Goal: Task Accomplishment & Management: Use online tool/utility

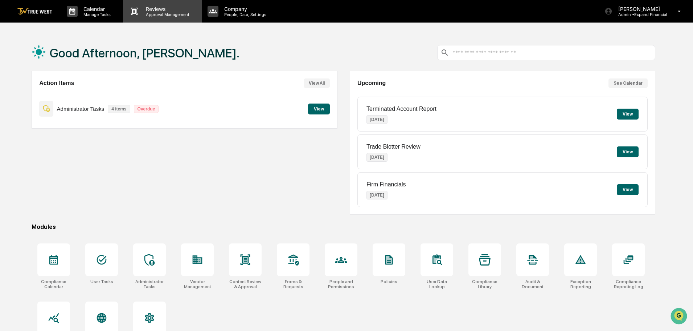
click at [155, 17] on div "Reviews Approval Management" at bounding box center [162, 11] width 78 height 22
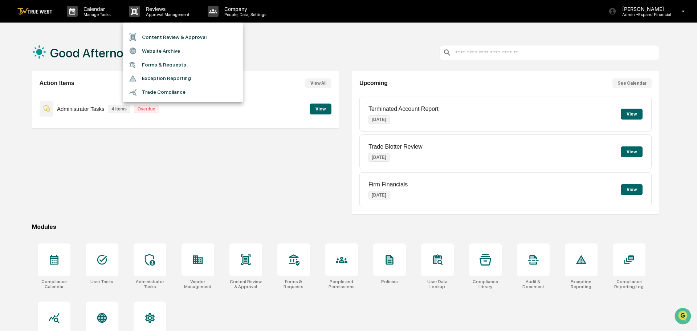
click at [154, 37] on li "Content Review & Approval" at bounding box center [183, 37] width 120 height 14
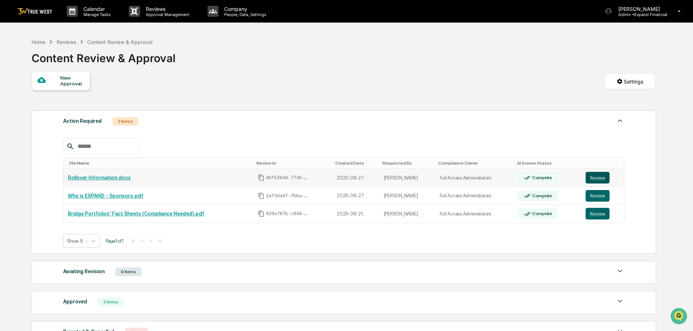
click at [597, 181] on button "Review" at bounding box center [598, 178] width 24 height 12
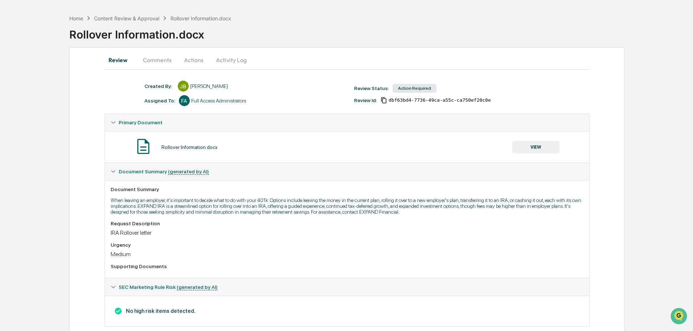
scroll to position [38, 0]
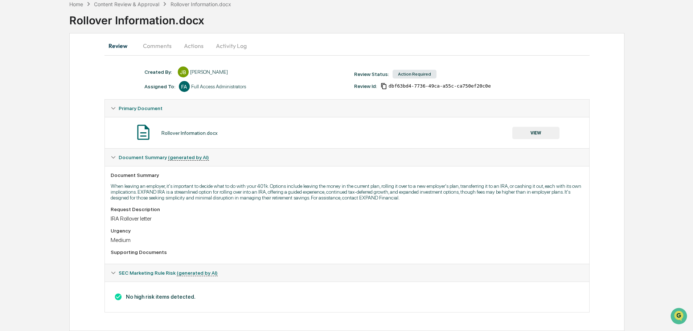
click at [156, 45] on button "Comments" at bounding box center [157, 45] width 40 height 17
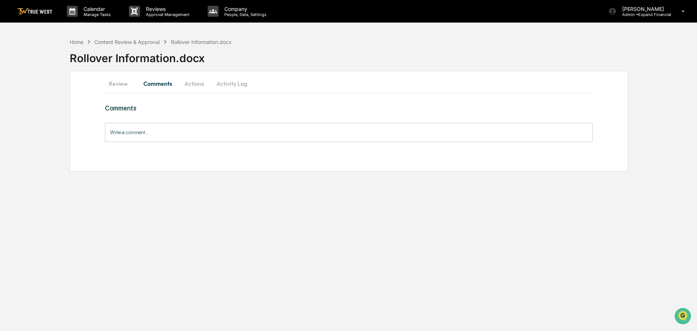
click at [194, 83] on button "Actions" at bounding box center [194, 83] width 33 height 17
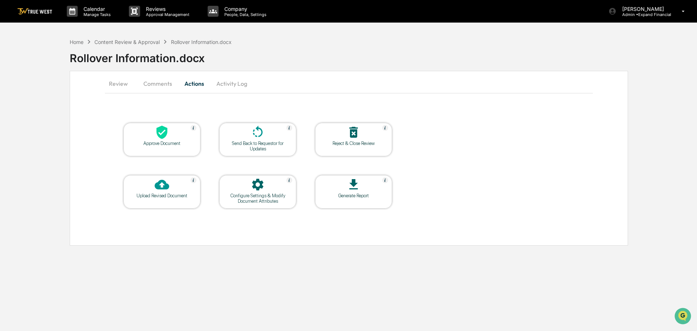
click at [225, 84] on button "Activity Log" at bounding box center [231, 83] width 42 height 17
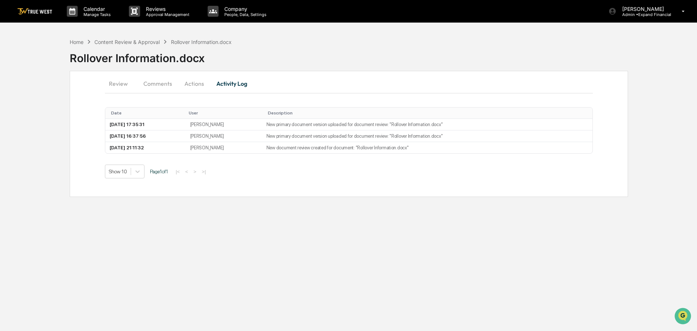
click at [235, 86] on button "Activity Log" at bounding box center [231, 83] width 42 height 17
click at [117, 83] on button "Review" at bounding box center [121, 83] width 33 height 17
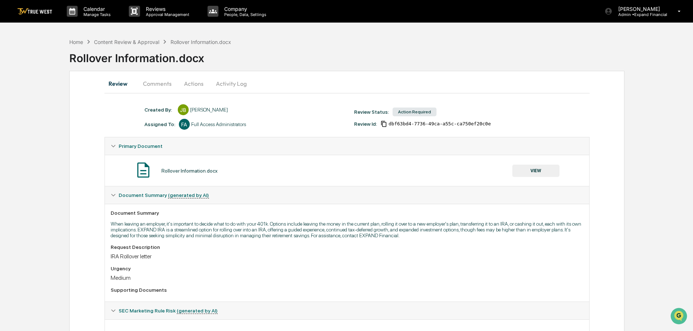
scroll to position [38, 0]
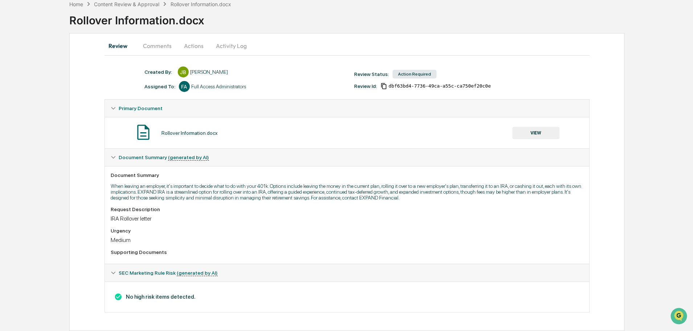
click at [527, 132] on button "VIEW" at bounding box center [535, 133] width 47 height 12
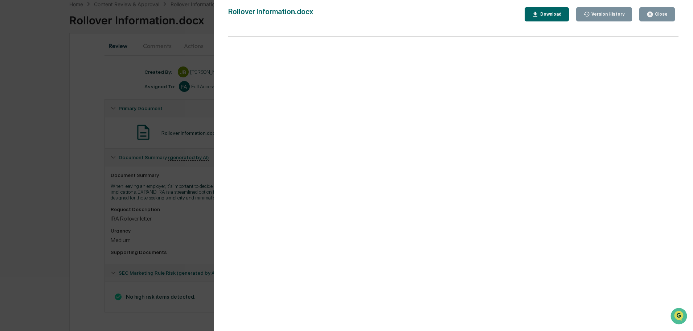
click at [659, 13] on div "Close" at bounding box center [661, 14] width 14 height 5
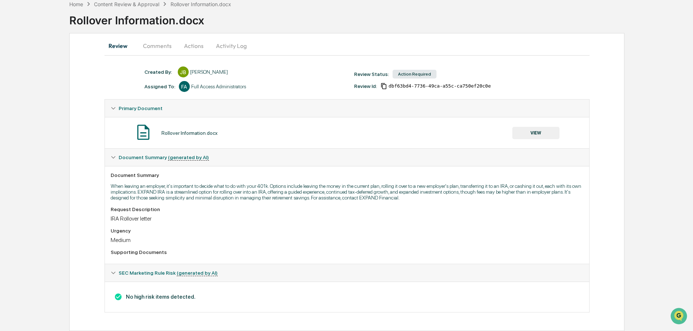
click at [116, 166] on div "SEC Marketing Rule Risk (generated by AI)" at bounding box center [347, 156] width 484 height 17
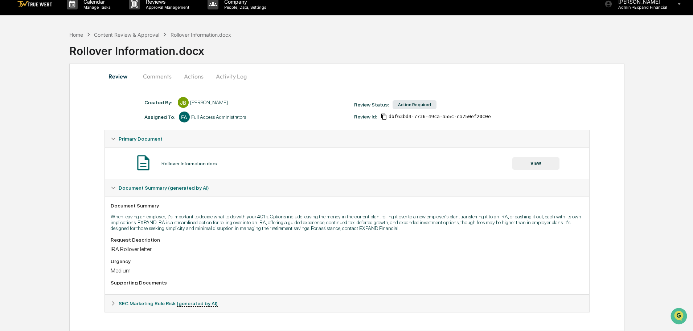
scroll to position [7, 0]
